Goal: Task Accomplishment & Management: Use online tool/utility

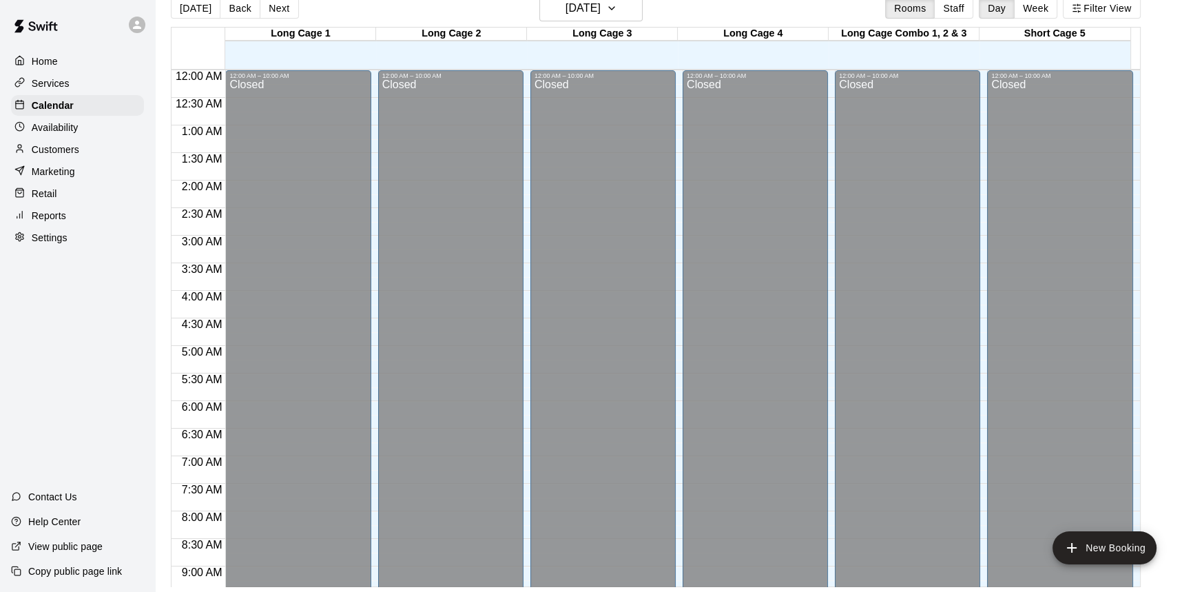
scroll to position [744, 0]
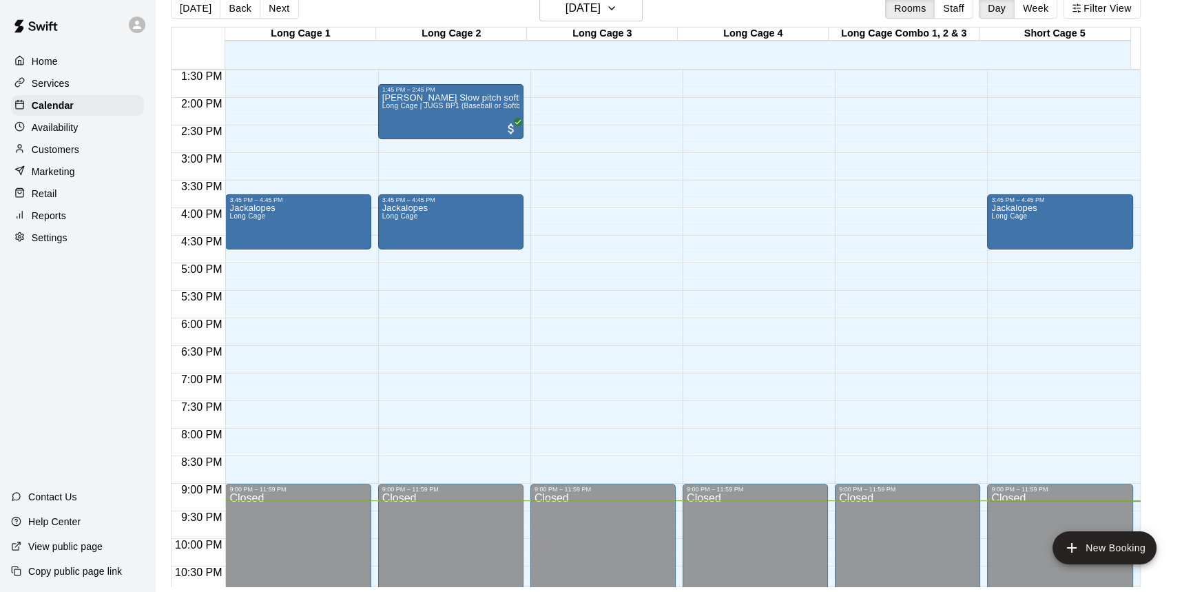
click at [78, 194] on div "Retail" at bounding box center [77, 193] width 133 height 21
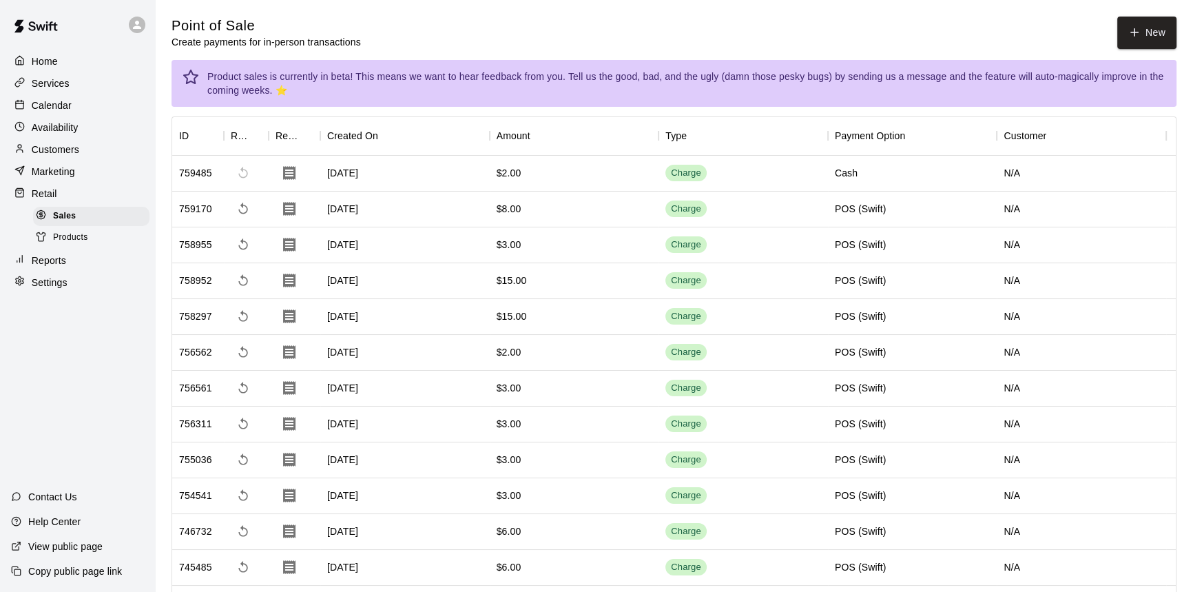
click at [59, 238] on span "Products" at bounding box center [70, 238] width 35 height 14
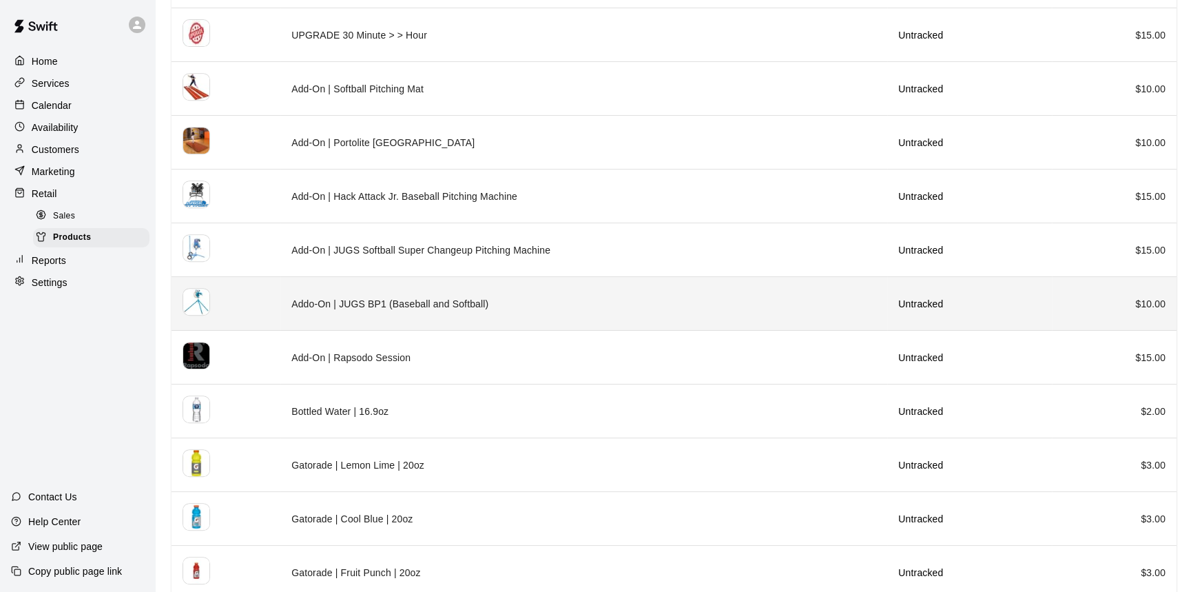
scroll to position [787, 0]
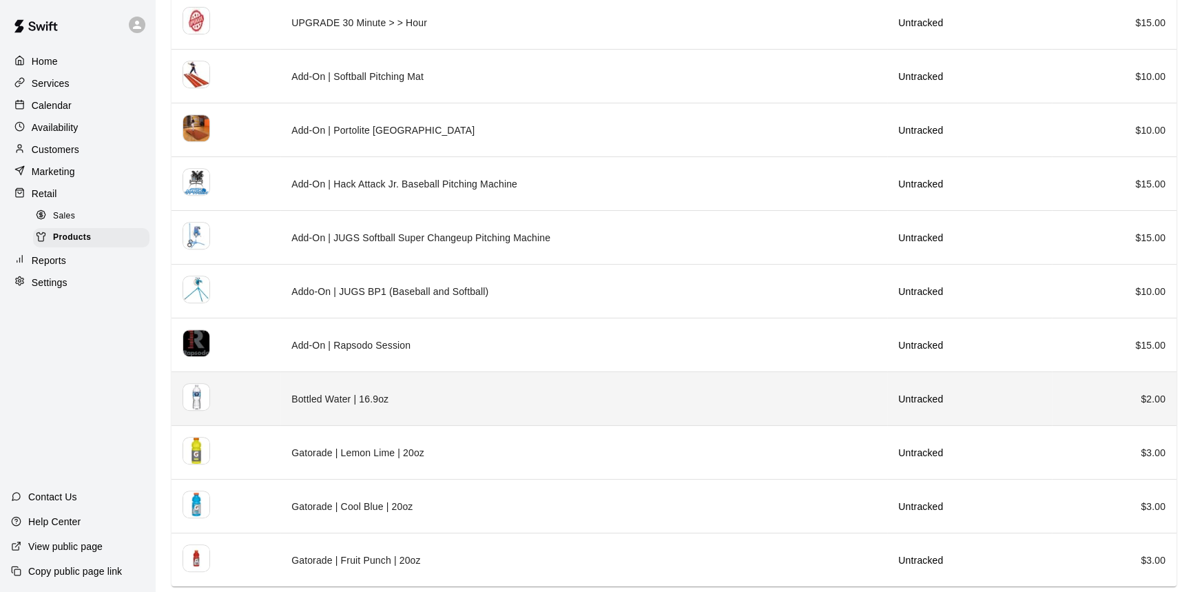
drag, startPoint x: 343, startPoint y: 395, endPoint x: 349, endPoint y: 418, distance: 24.1
click at [347, 412] on td "Bottled Water | 16.9oz" at bounding box center [583, 399] width 607 height 54
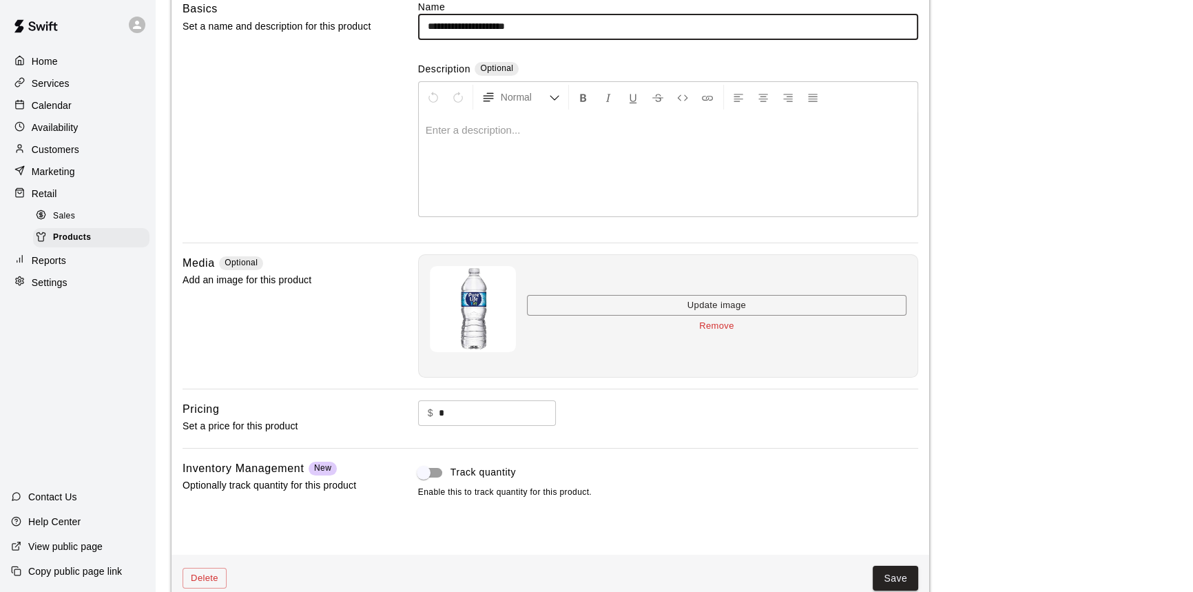
scroll to position [146, 0]
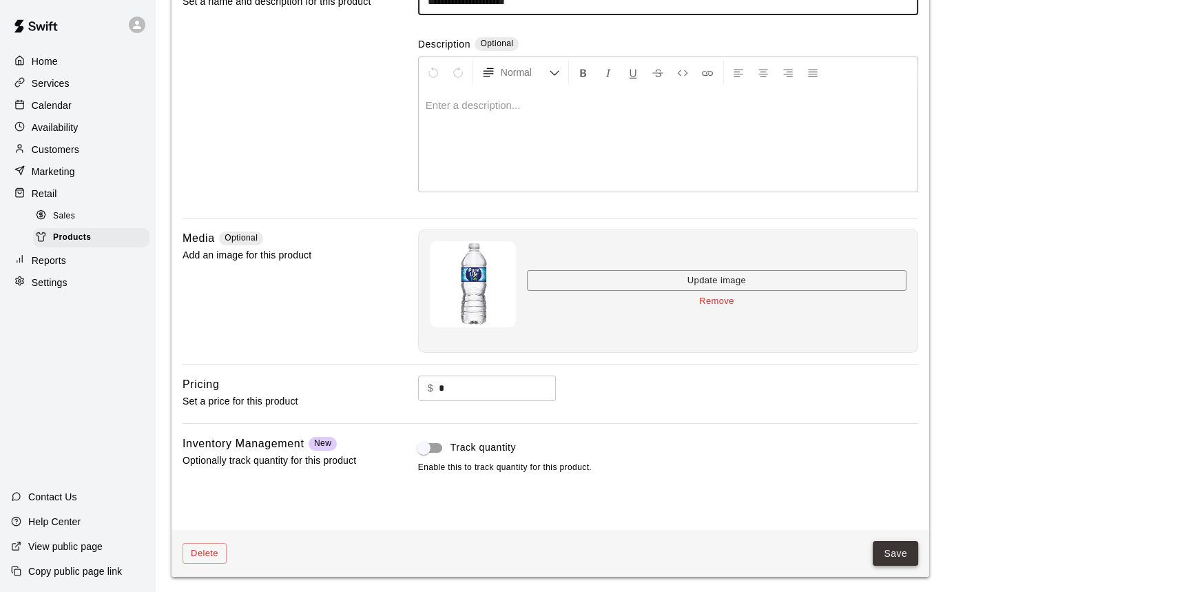
click at [895, 555] on button "Save" at bounding box center [895, 553] width 45 height 25
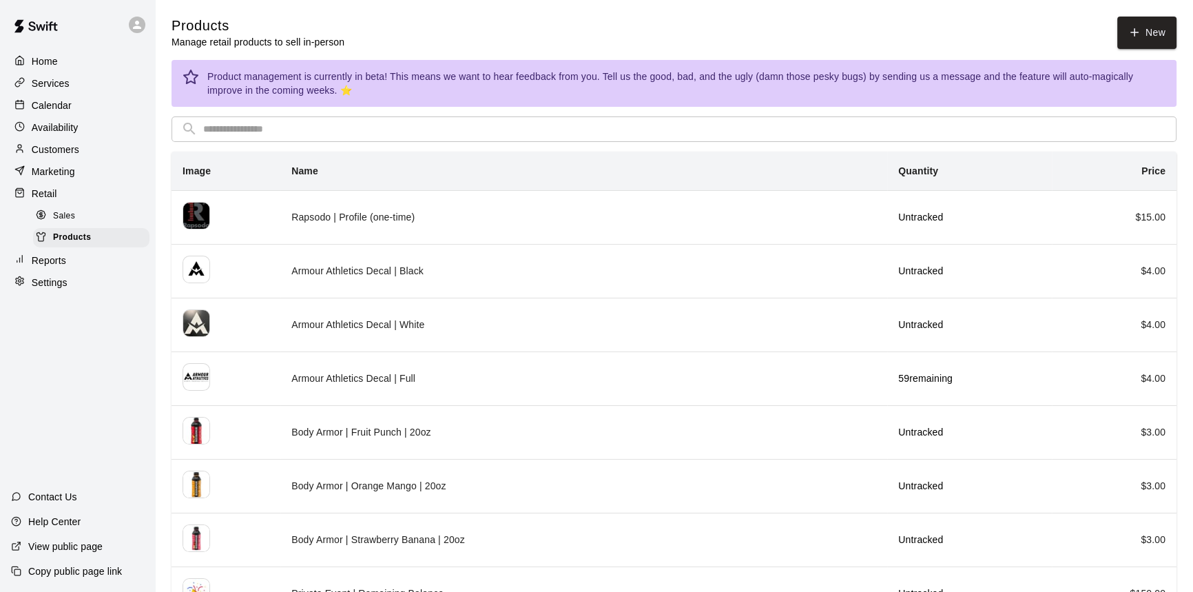
click at [80, 179] on div "Marketing" at bounding box center [77, 171] width 133 height 21
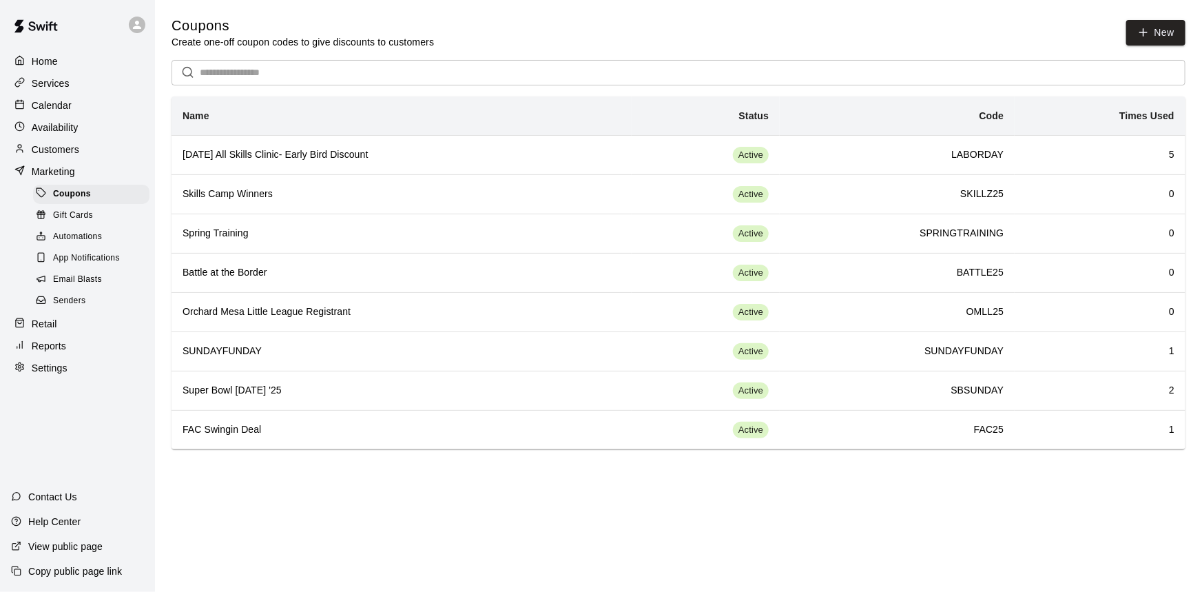
click at [79, 154] on p "Customers" at bounding box center [56, 150] width 48 height 14
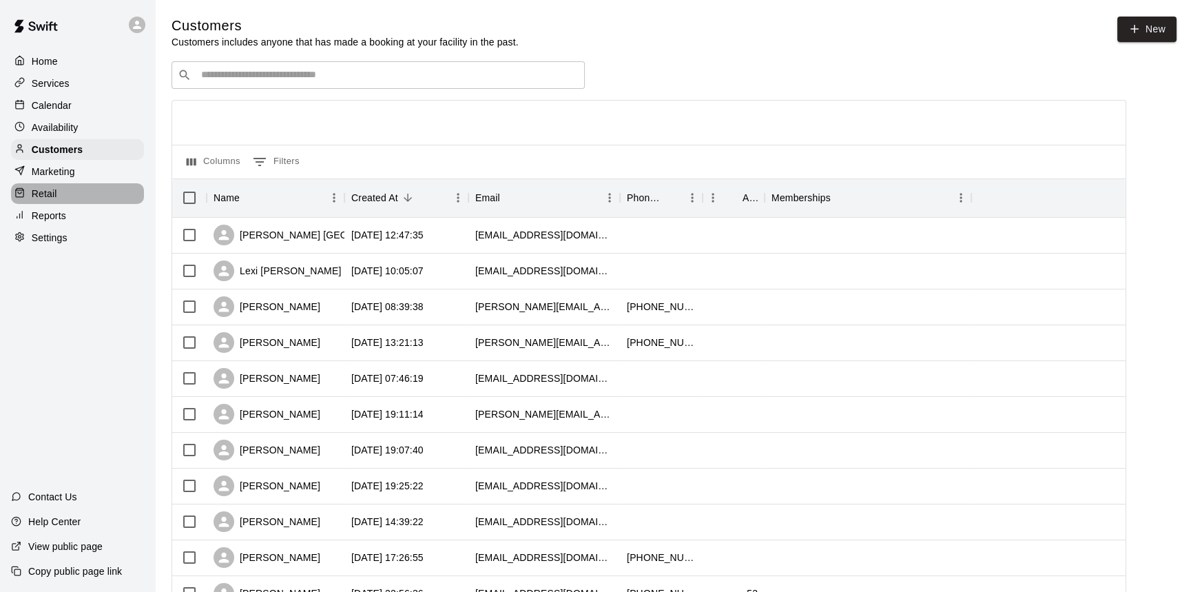
click at [84, 189] on div "Retail" at bounding box center [77, 193] width 133 height 21
click at [87, 195] on div "Retail" at bounding box center [77, 193] width 133 height 21
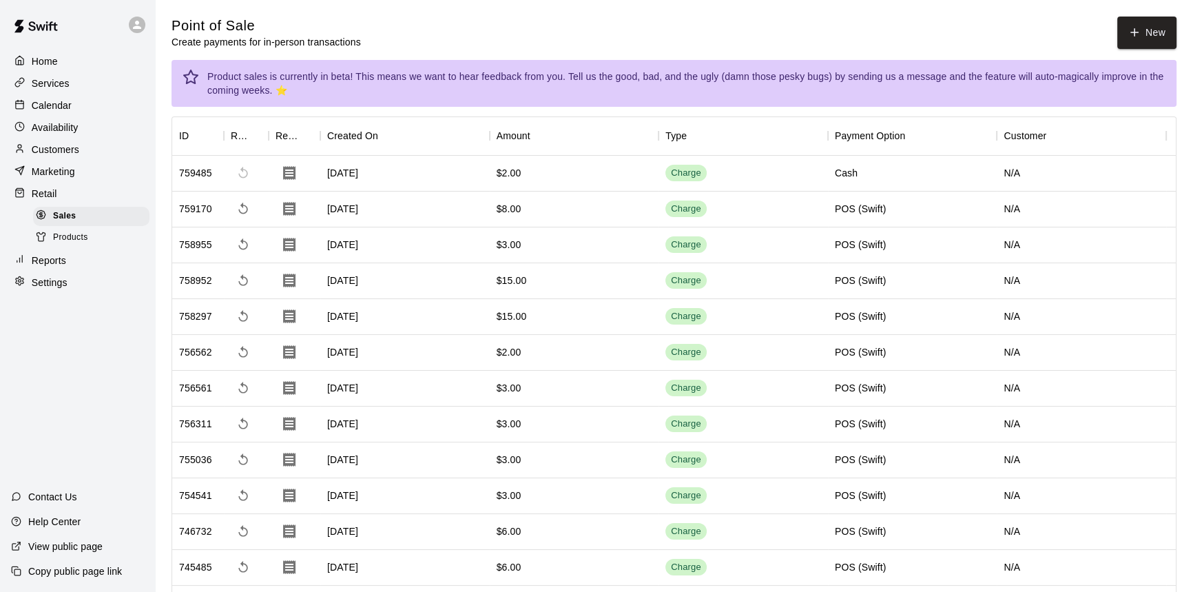
click at [76, 245] on span "Products" at bounding box center [70, 238] width 35 height 14
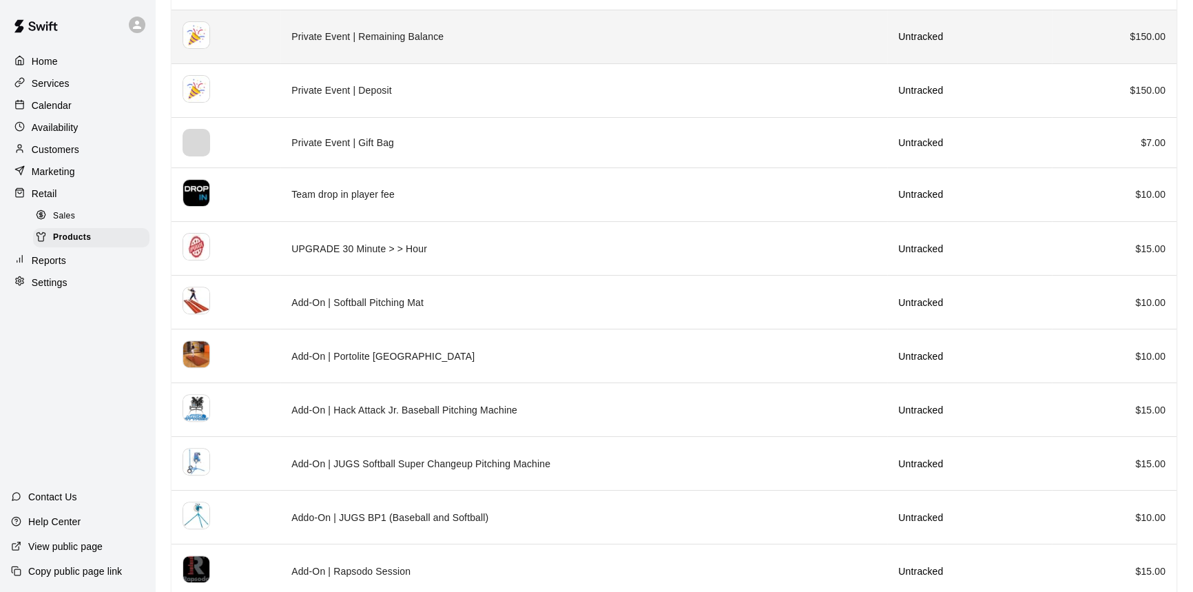
scroll to position [563, 0]
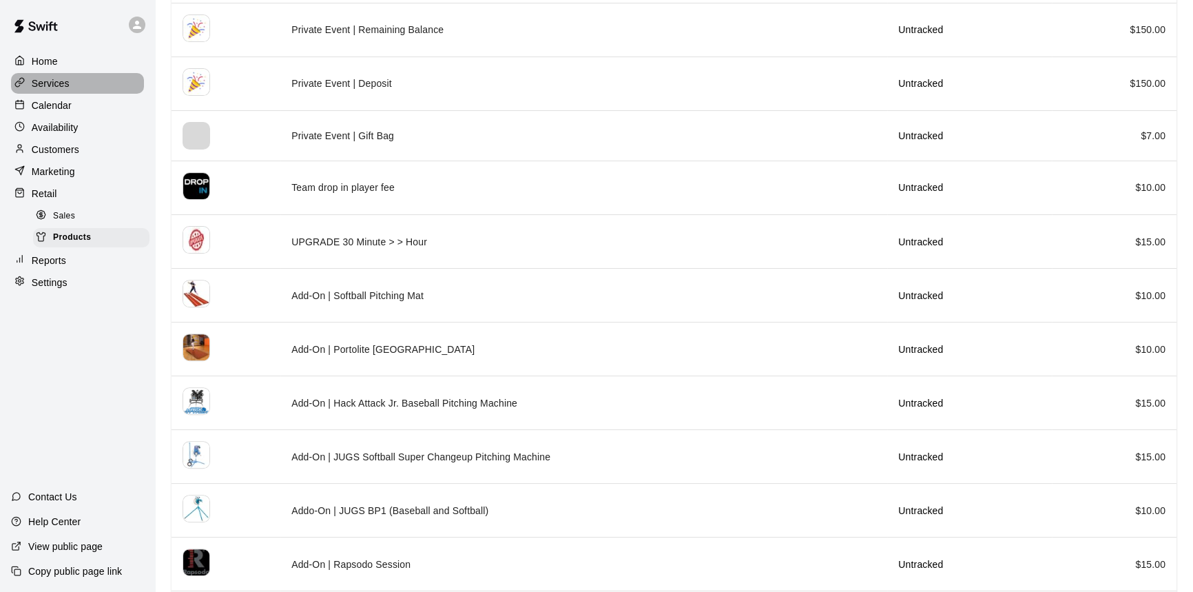
click at [95, 79] on div "Services" at bounding box center [77, 83] width 133 height 21
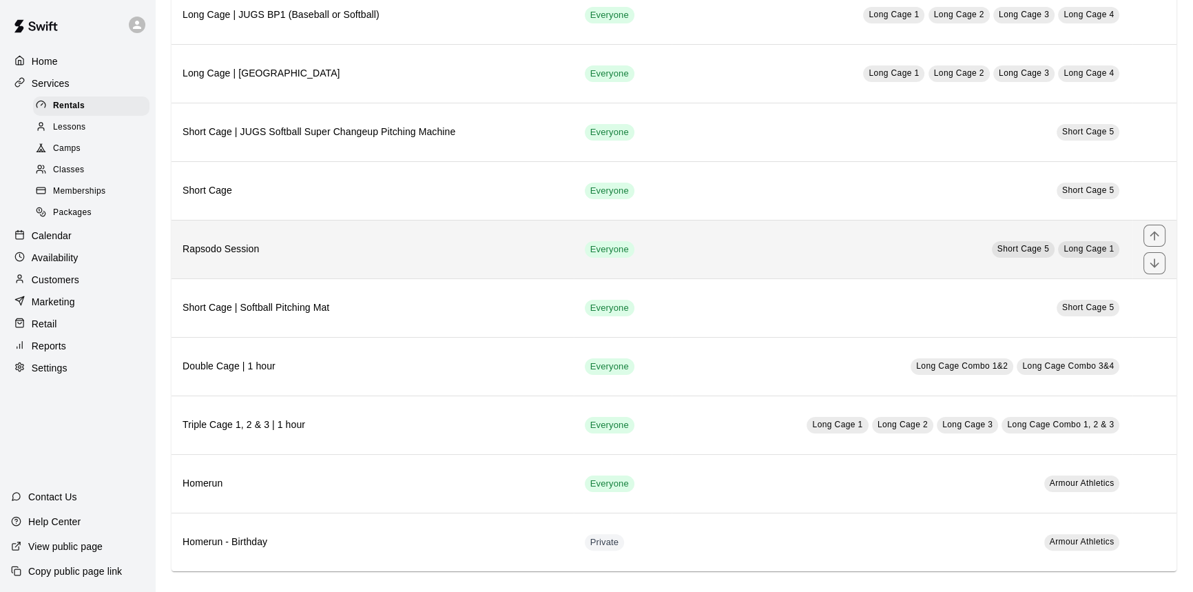
scroll to position [331, 0]
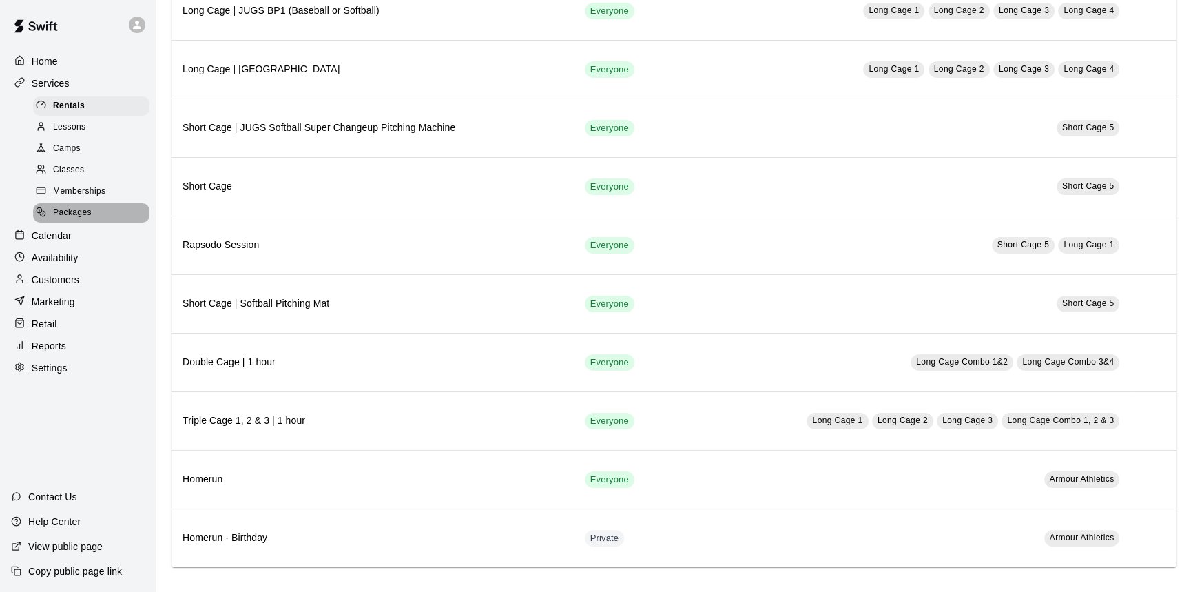
click at [87, 213] on span "Packages" at bounding box center [72, 213] width 39 height 14
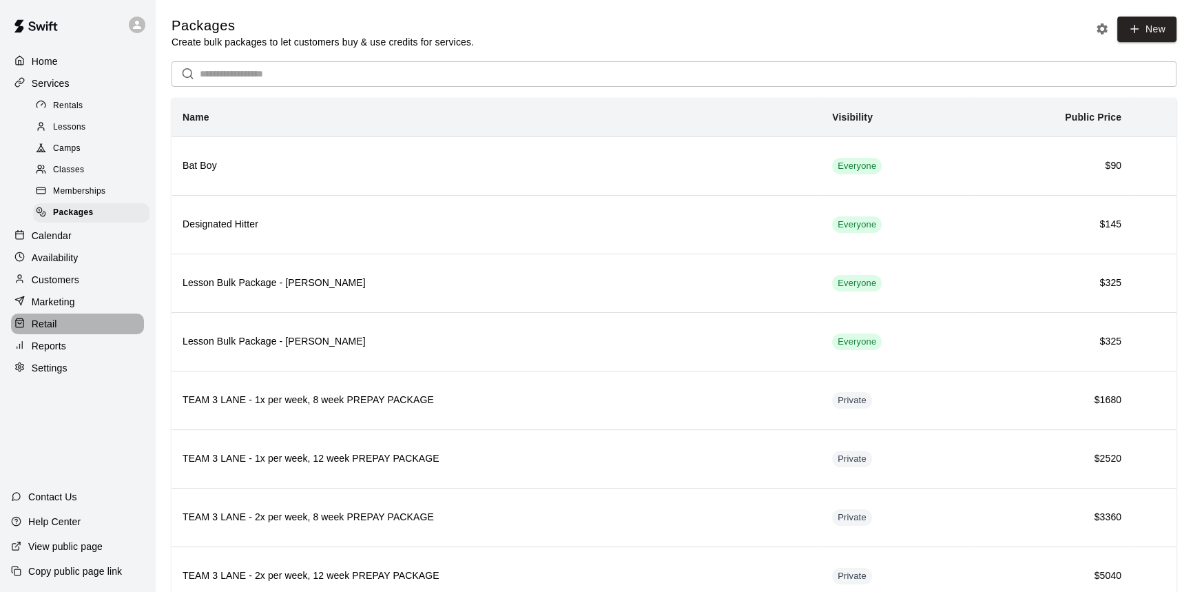
click at [94, 334] on div "Retail" at bounding box center [77, 323] width 133 height 21
click at [93, 336] on div "Home Services Rentals Lessons Camps Classes Memberships Packages Calendar Avail…" at bounding box center [77, 296] width 155 height 592
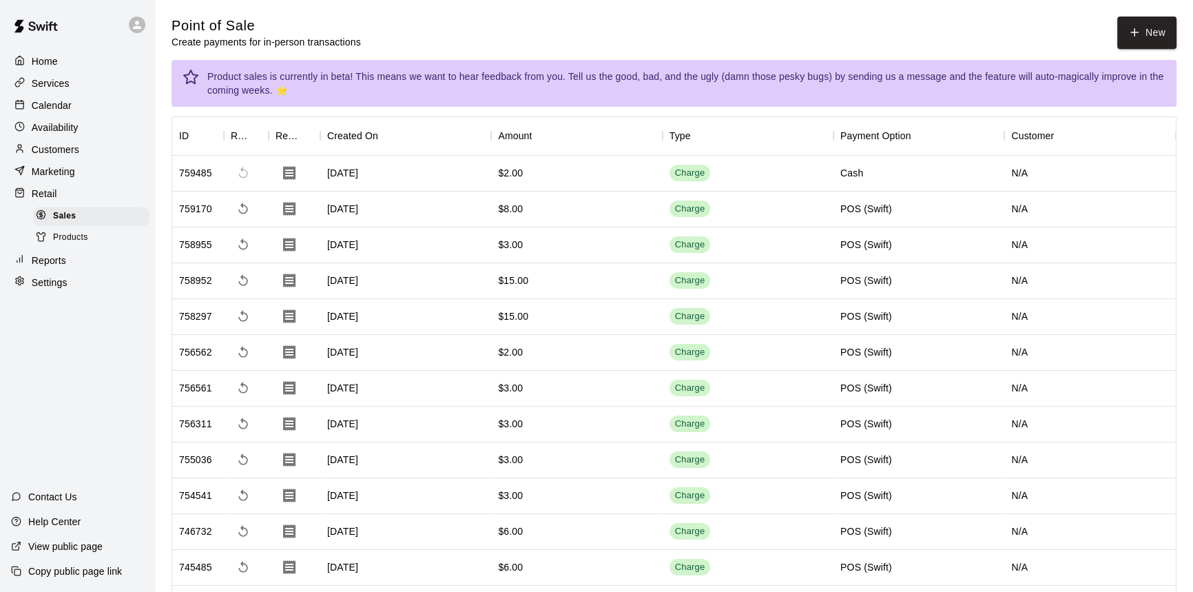
click at [76, 238] on span "Products" at bounding box center [70, 238] width 35 height 14
click at [41, 242] on icon at bounding box center [41, 236] width 10 height 10
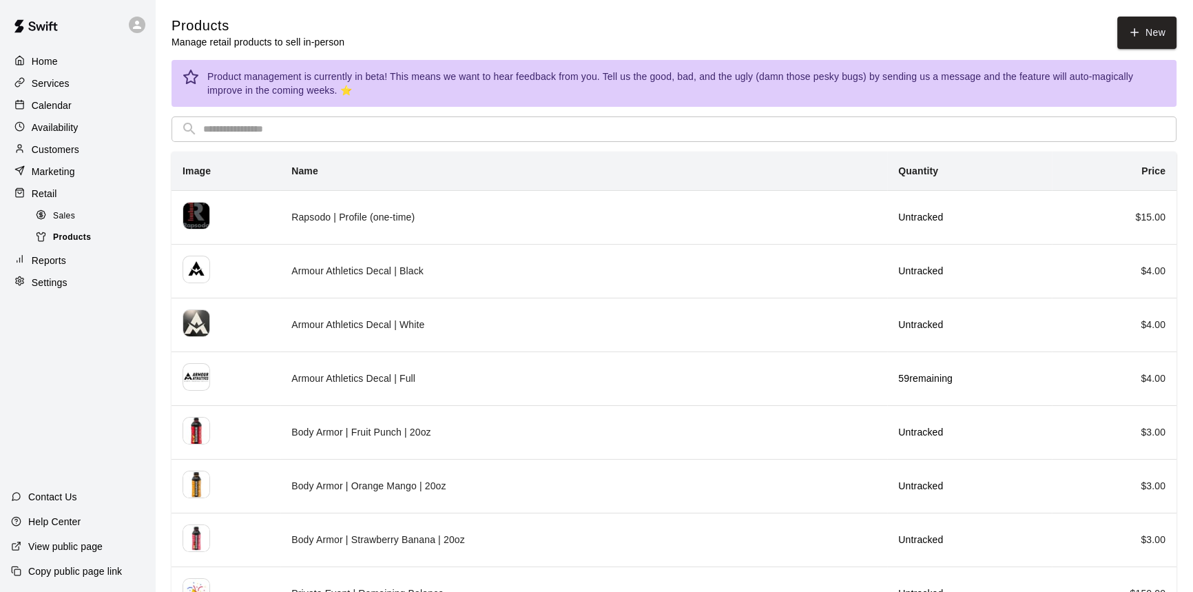
click at [41, 242] on icon at bounding box center [41, 236] width 10 height 10
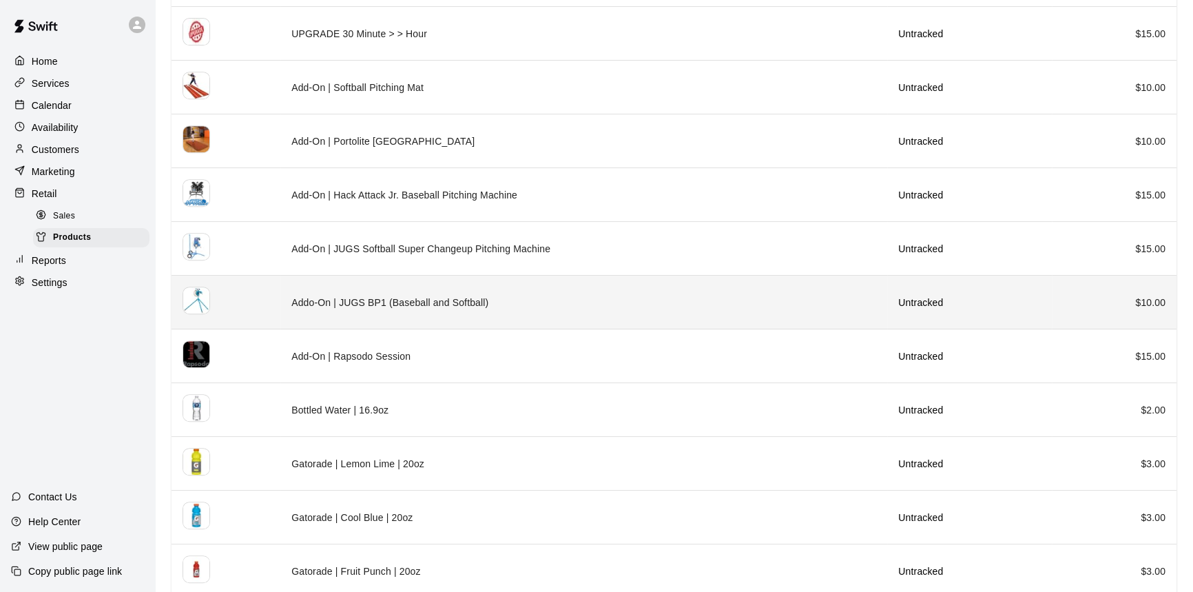
scroll to position [787, 0]
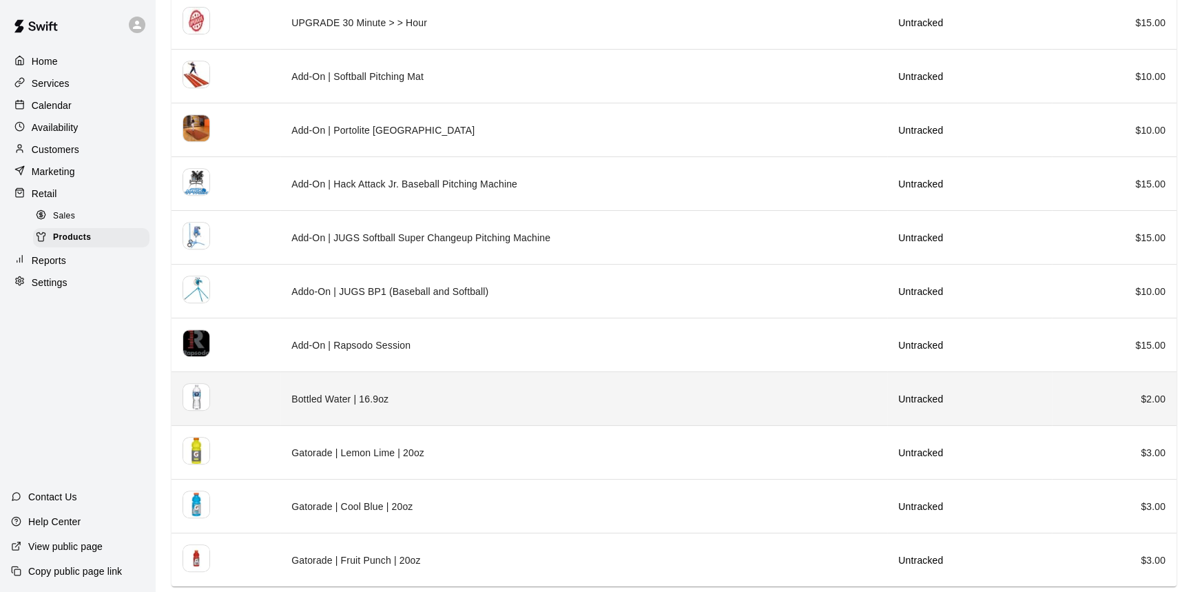
click at [280, 388] on td "Bottled Water | 16.9oz" at bounding box center [583, 399] width 607 height 54
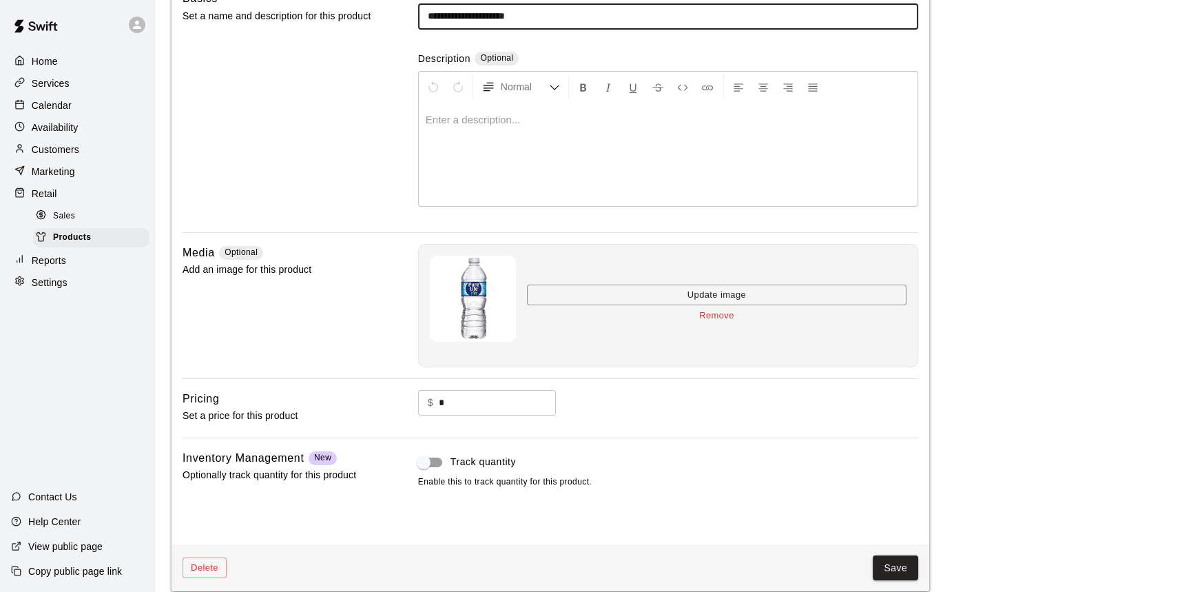
scroll to position [146, 0]
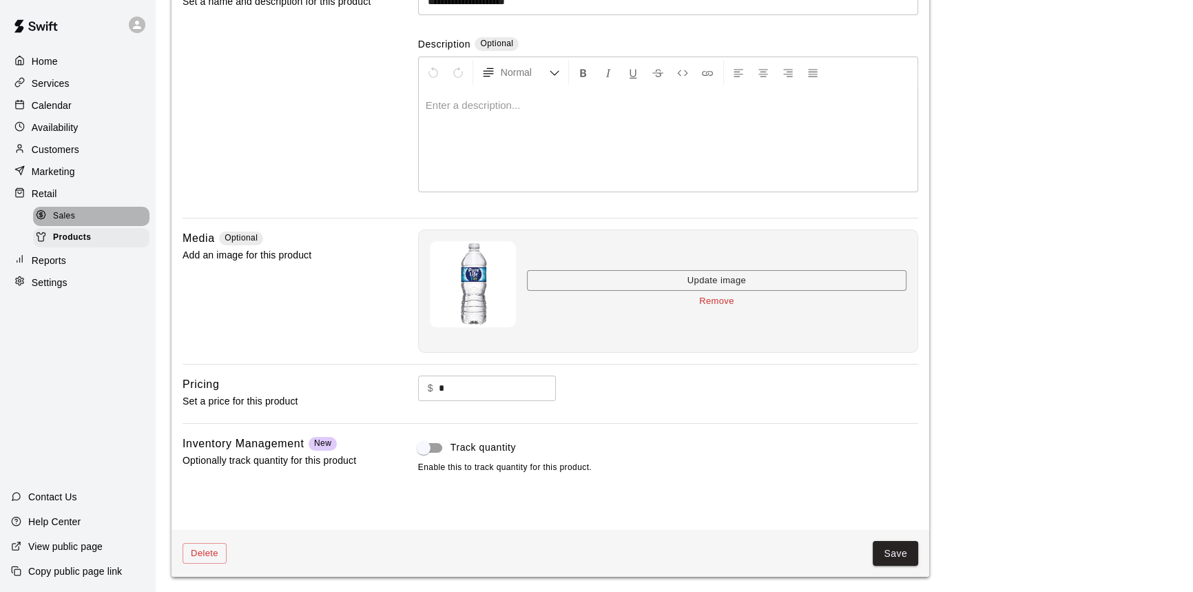
click at [88, 219] on div "Sales" at bounding box center [91, 216] width 116 height 19
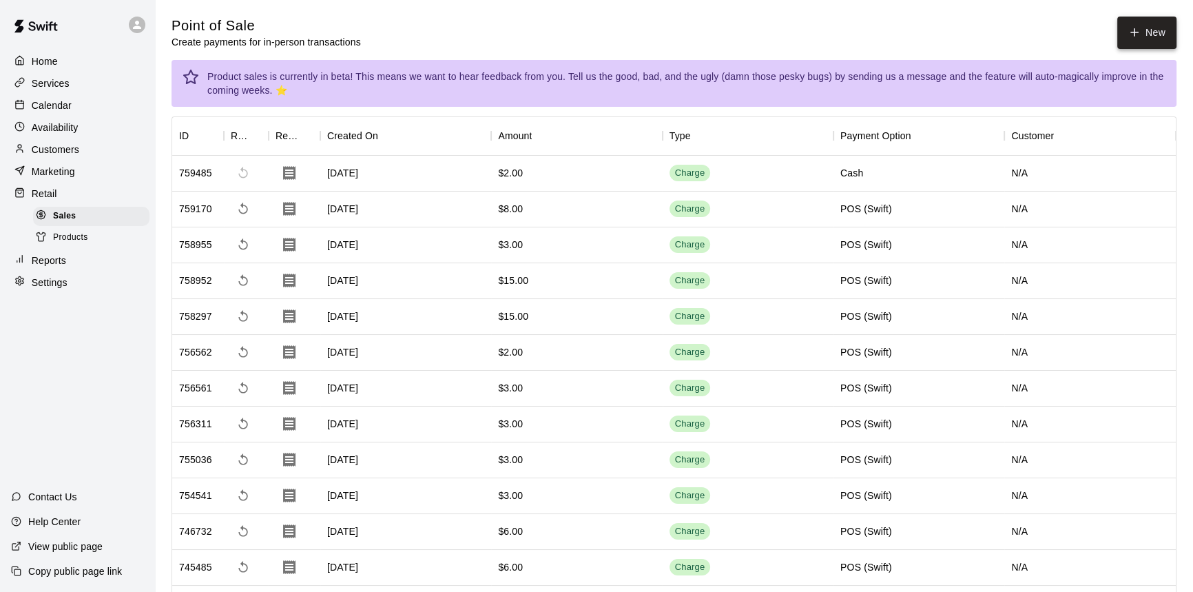
click at [1127, 27] on button "New" at bounding box center [1146, 33] width 59 height 32
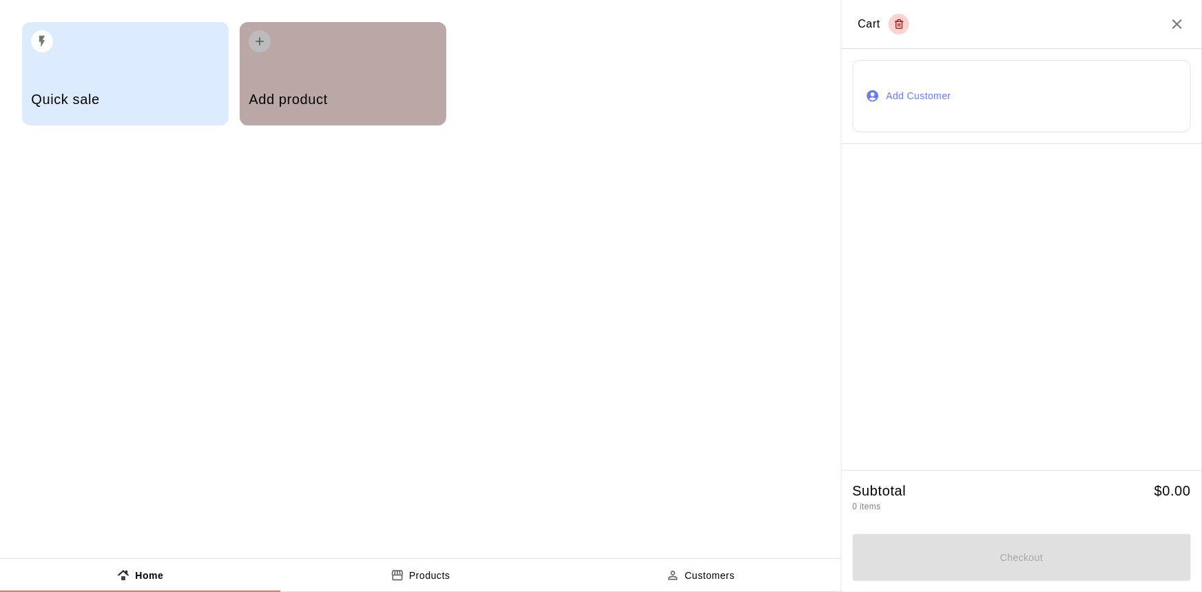
click at [255, 52] on div "Add product" at bounding box center [343, 73] width 207 height 103
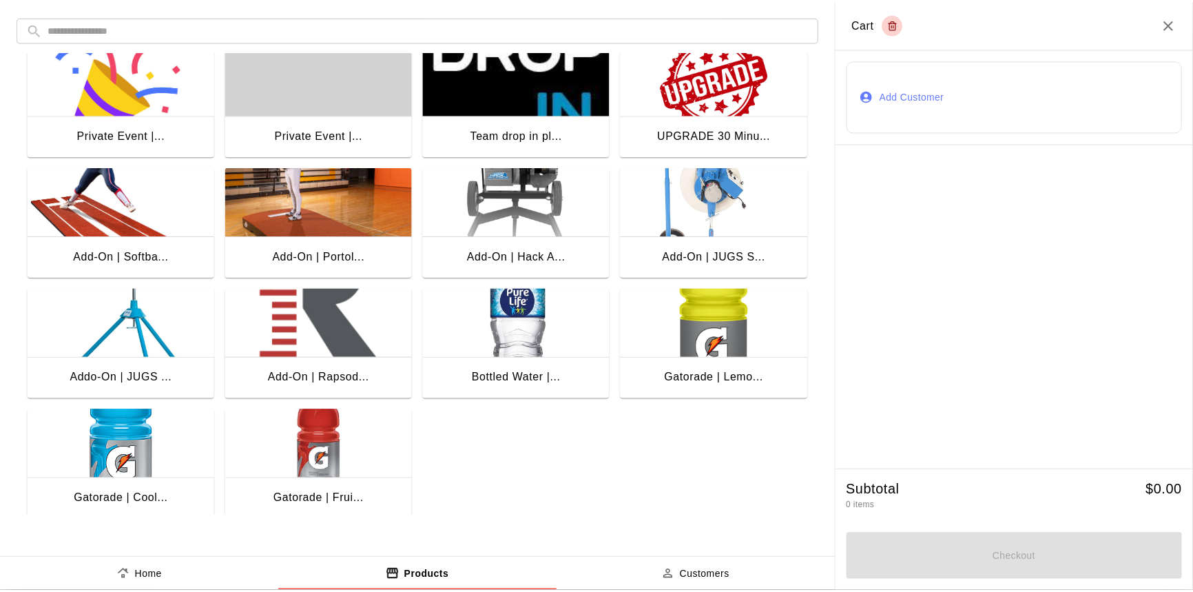
scroll to position [273, 0]
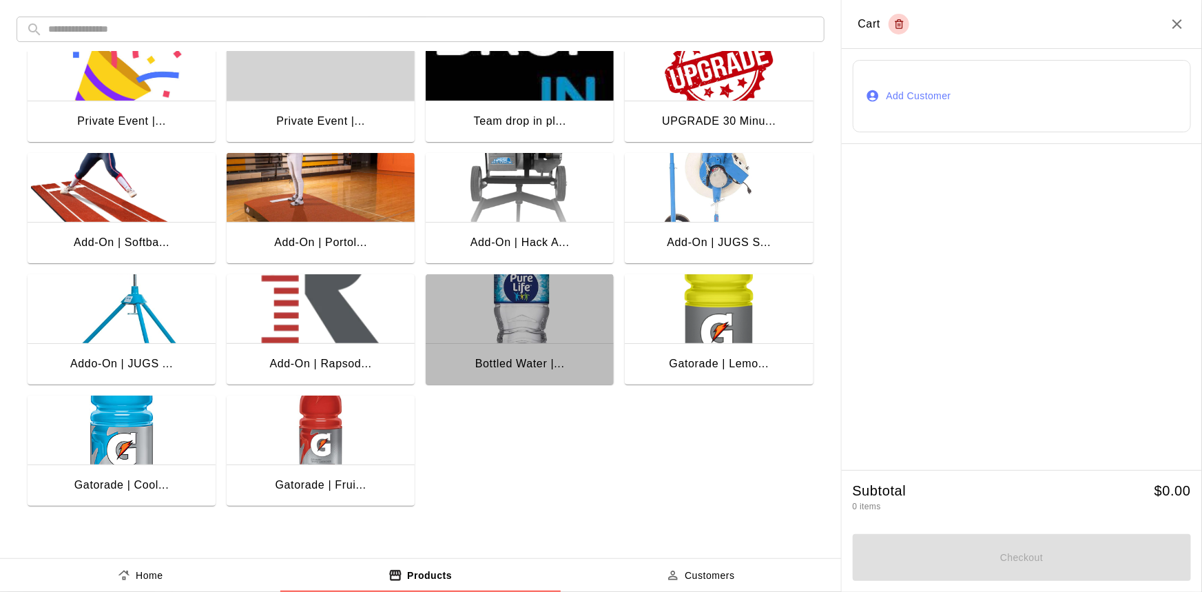
click at [475, 345] on div "Bottled Water |..." at bounding box center [520, 365] width 188 height 44
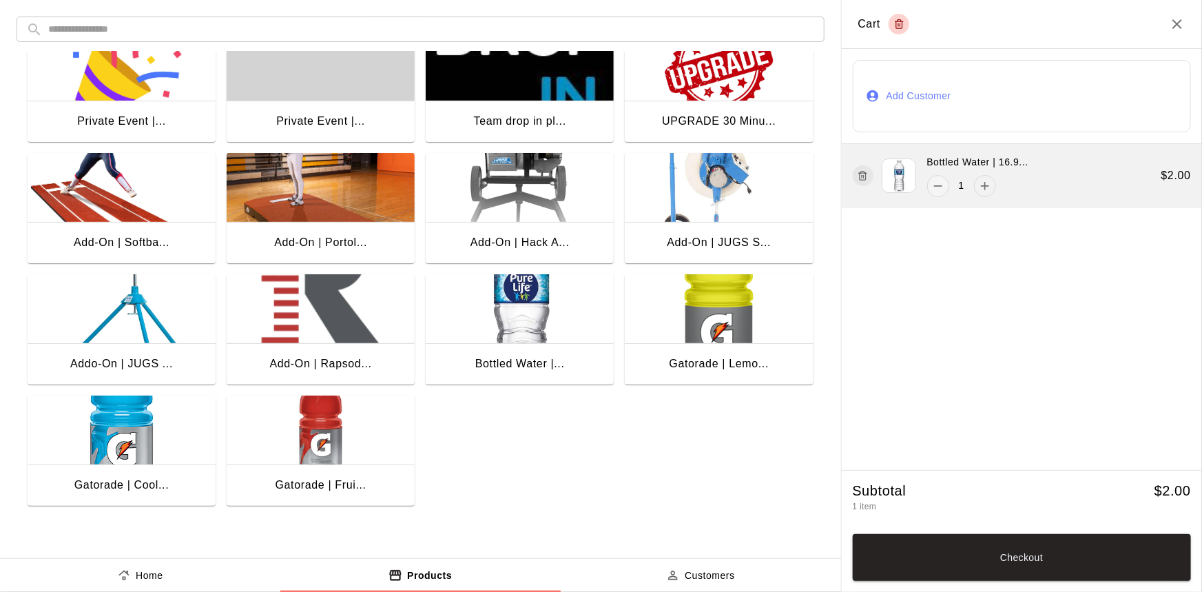
click at [984, 188] on icon "add" at bounding box center [985, 186] width 8 height 8
click at [944, 189] on icon "remove" at bounding box center [938, 186] width 14 height 14
click at [979, 192] on icon "add" at bounding box center [985, 186] width 14 height 14
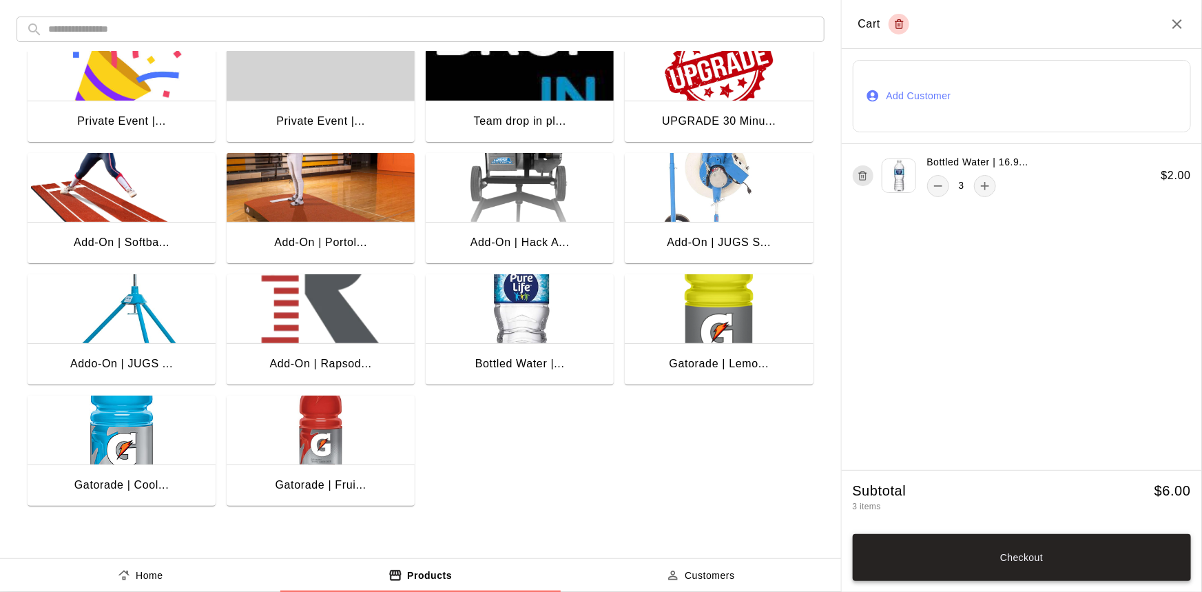
click at [951, 551] on button "Checkout" at bounding box center [1022, 557] width 339 height 47
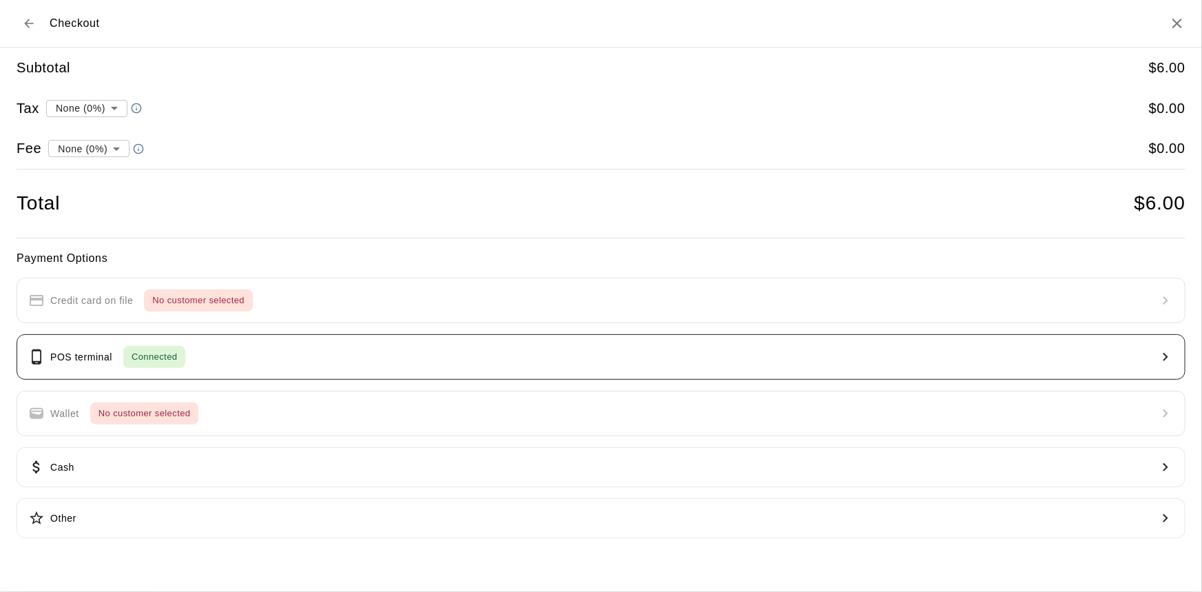
click at [371, 344] on button "POS terminal Connected" at bounding box center [601, 356] width 1169 height 45
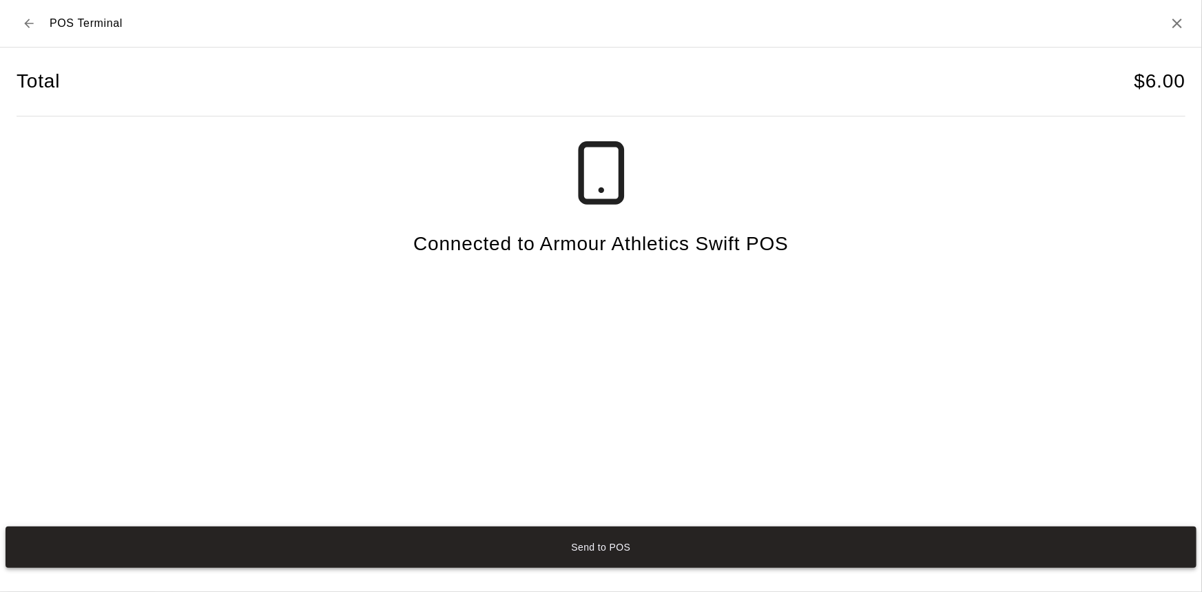
click at [634, 539] on button "Send to POS" at bounding box center [601, 546] width 1191 height 41
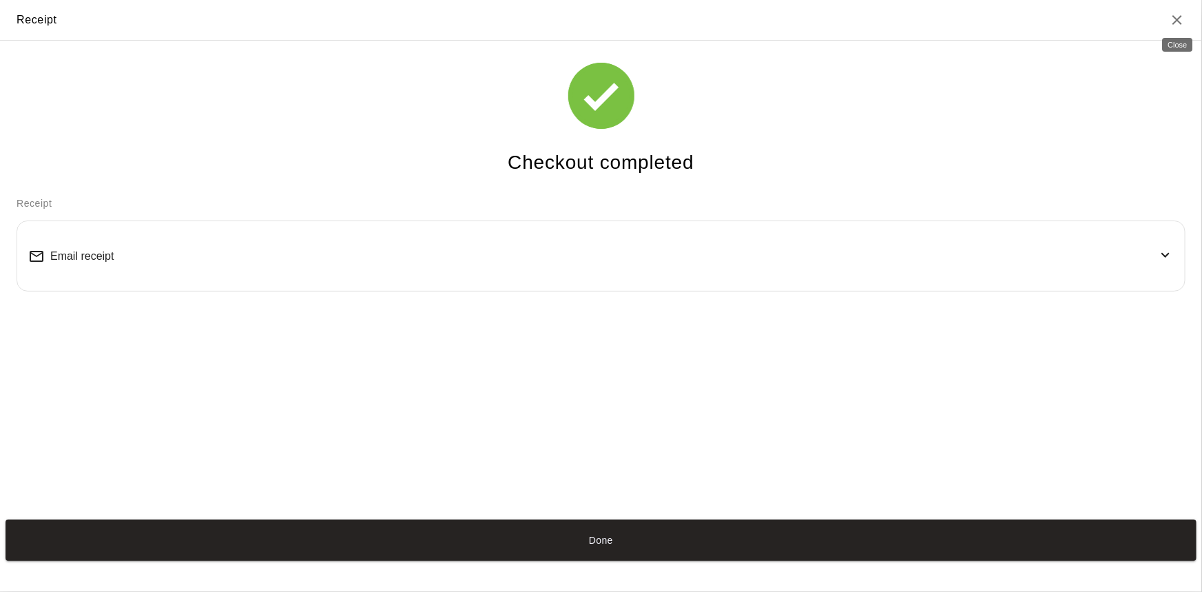
click at [1179, 19] on icon "Close" at bounding box center [1177, 20] width 17 height 17
